Goal: Obtain resource: Obtain resource

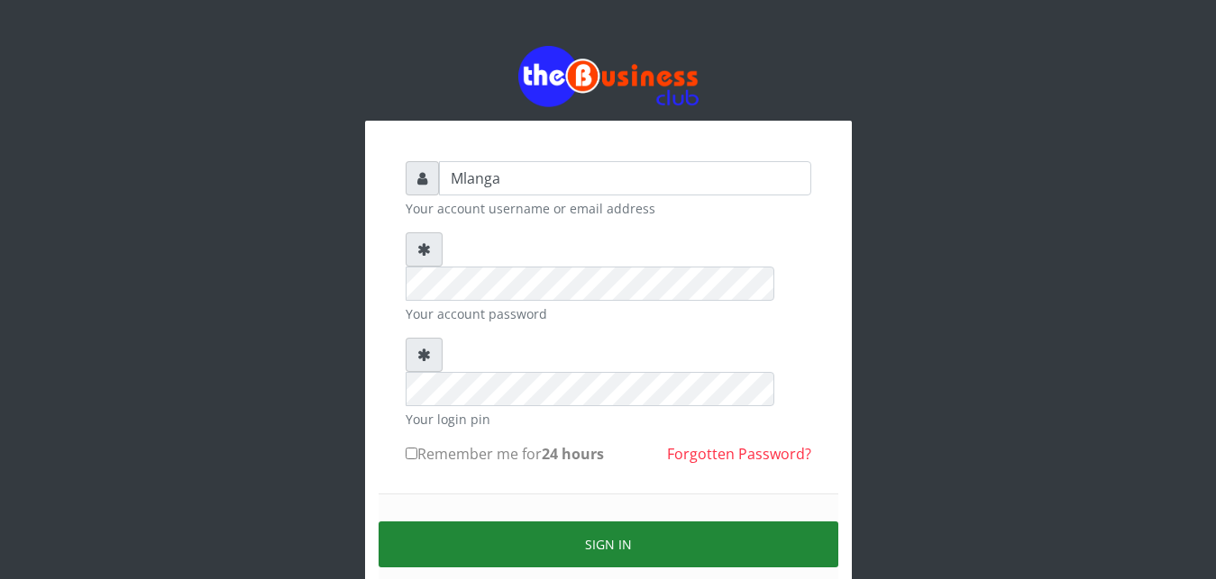
click at [610, 522] on button "Sign in" at bounding box center [609, 545] width 460 height 46
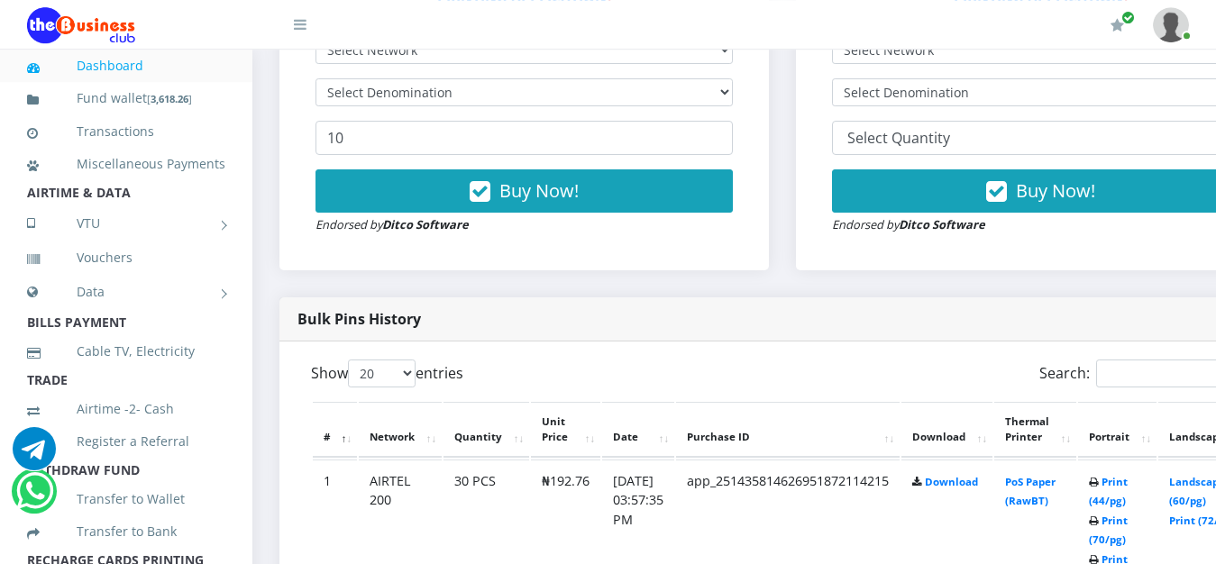
scroll to position [689, 0]
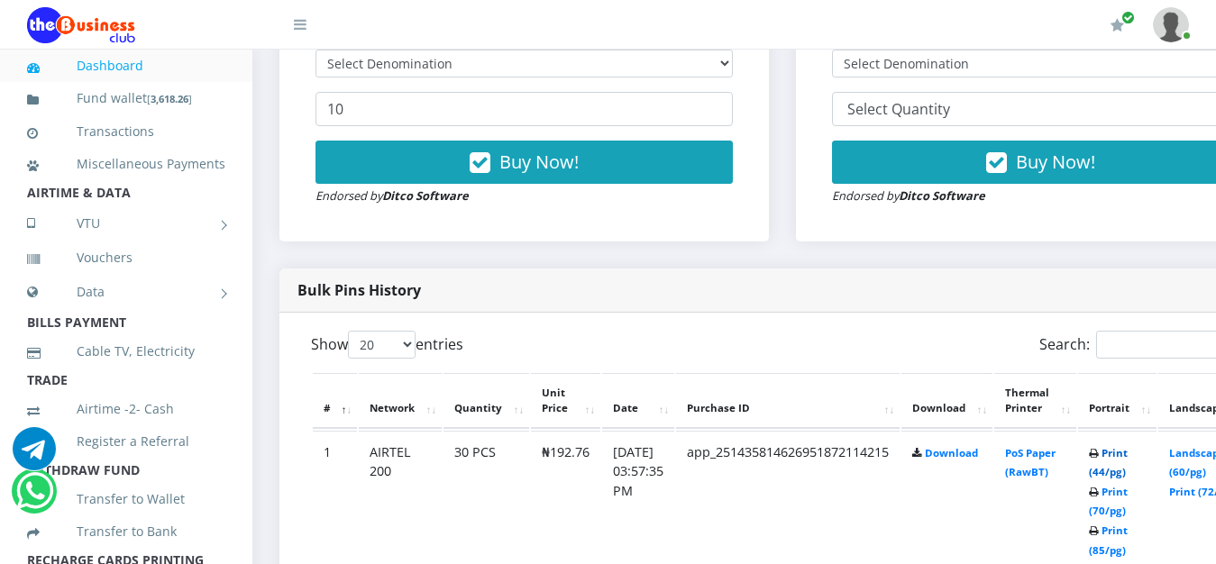
click at [1127, 455] on link "Print (44/pg)" at bounding box center [1108, 462] width 39 height 33
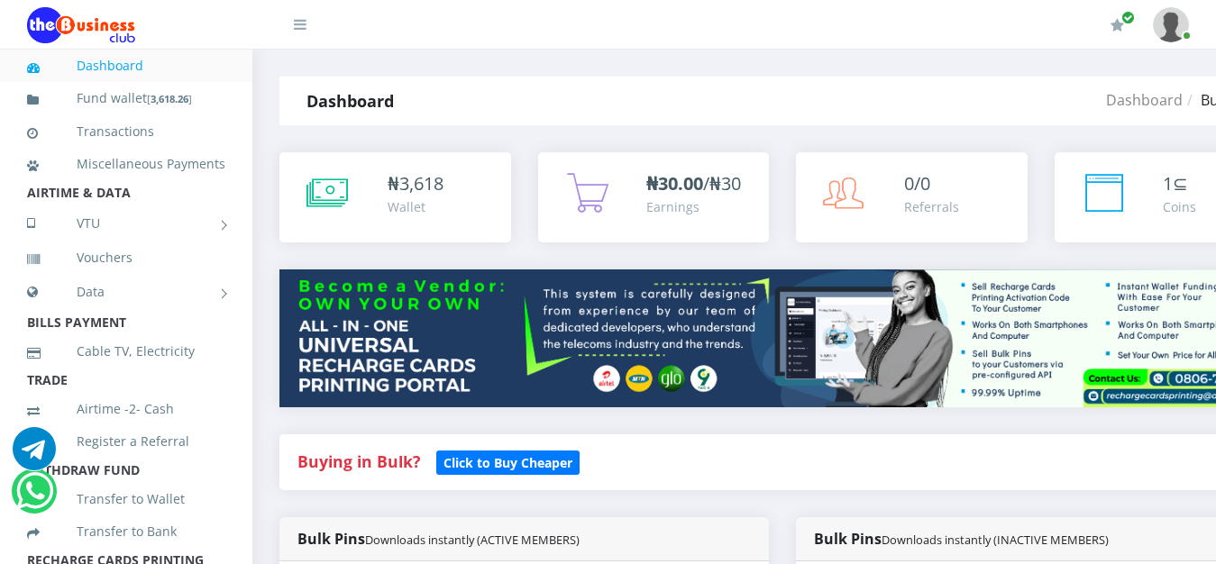
scroll to position [689, 0]
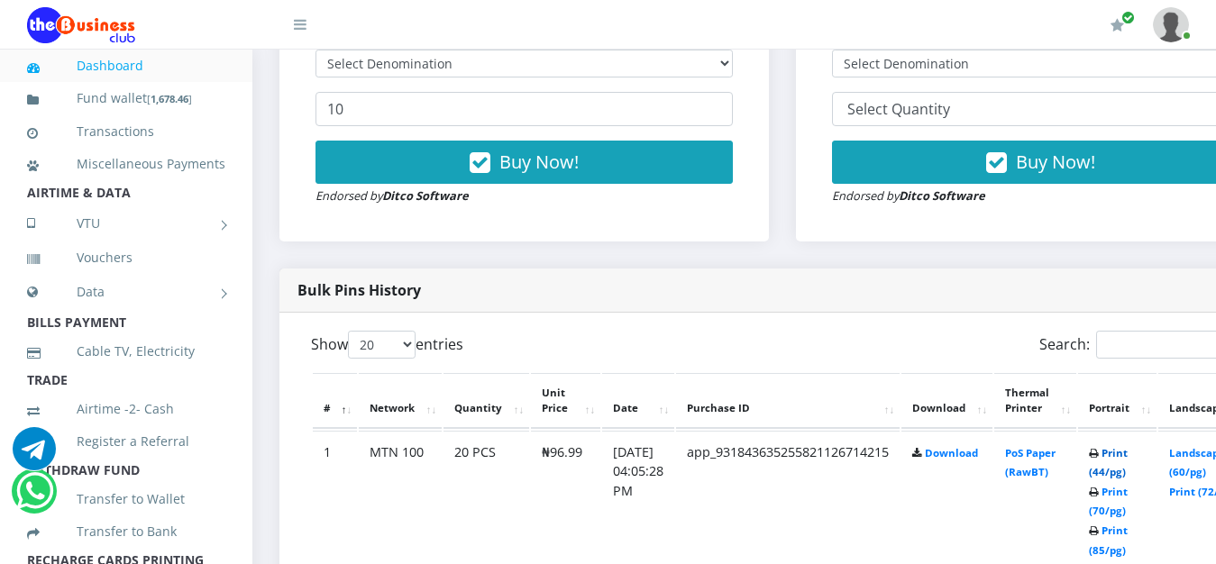
click at [1127, 455] on link "Print (44/pg)" at bounding box center [1108, 462] width 39 height 33
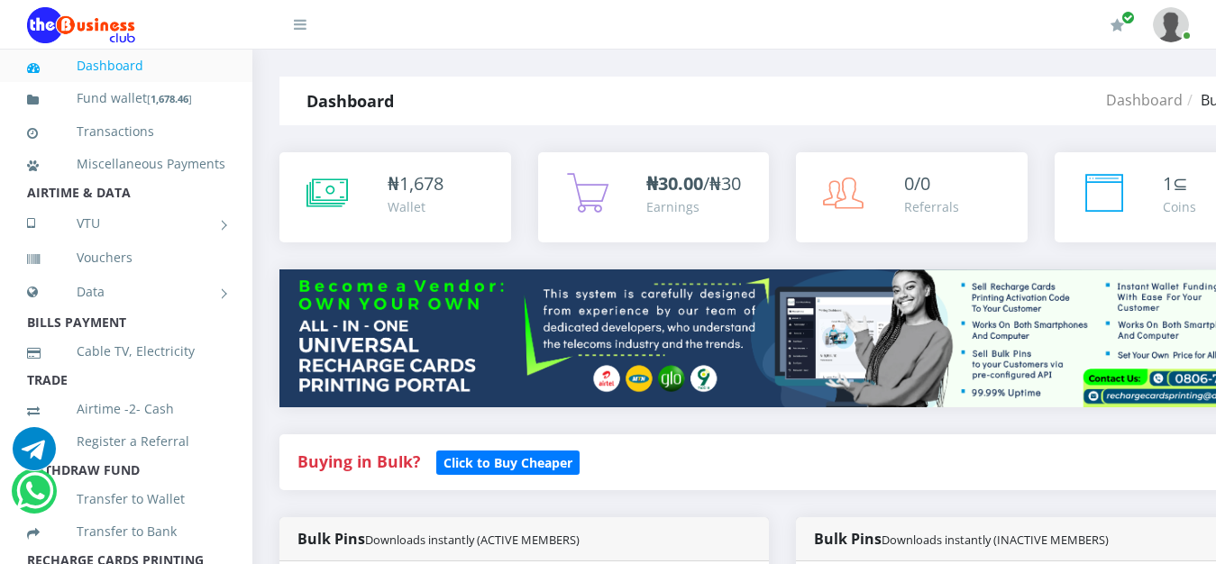
scroll to position [689, 0]
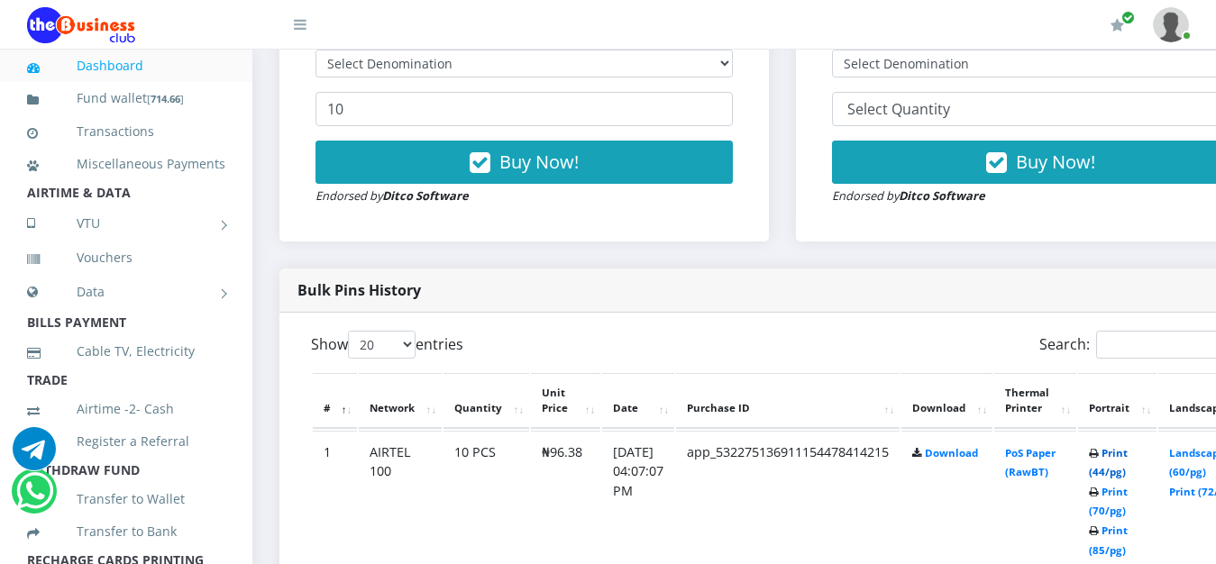
click at [1127, 459] on link "Print (44/pg)" at bounding box center [1108, 462] width 39 height 33
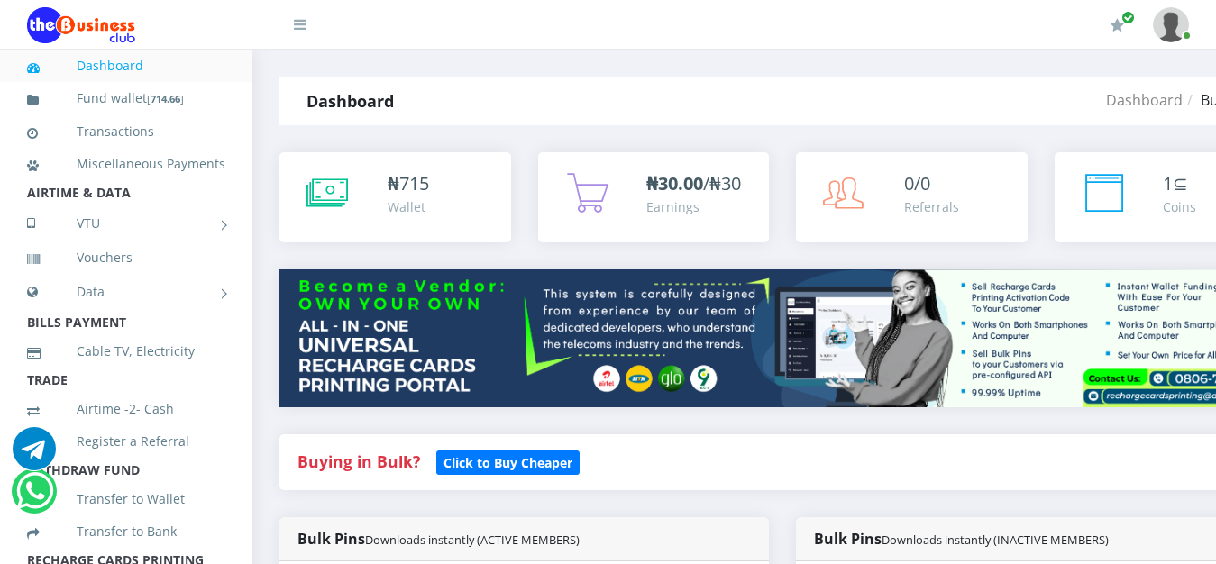
scroll to position [689, 0]
